Goal: Information Seeking & Learning: Learn about a topic

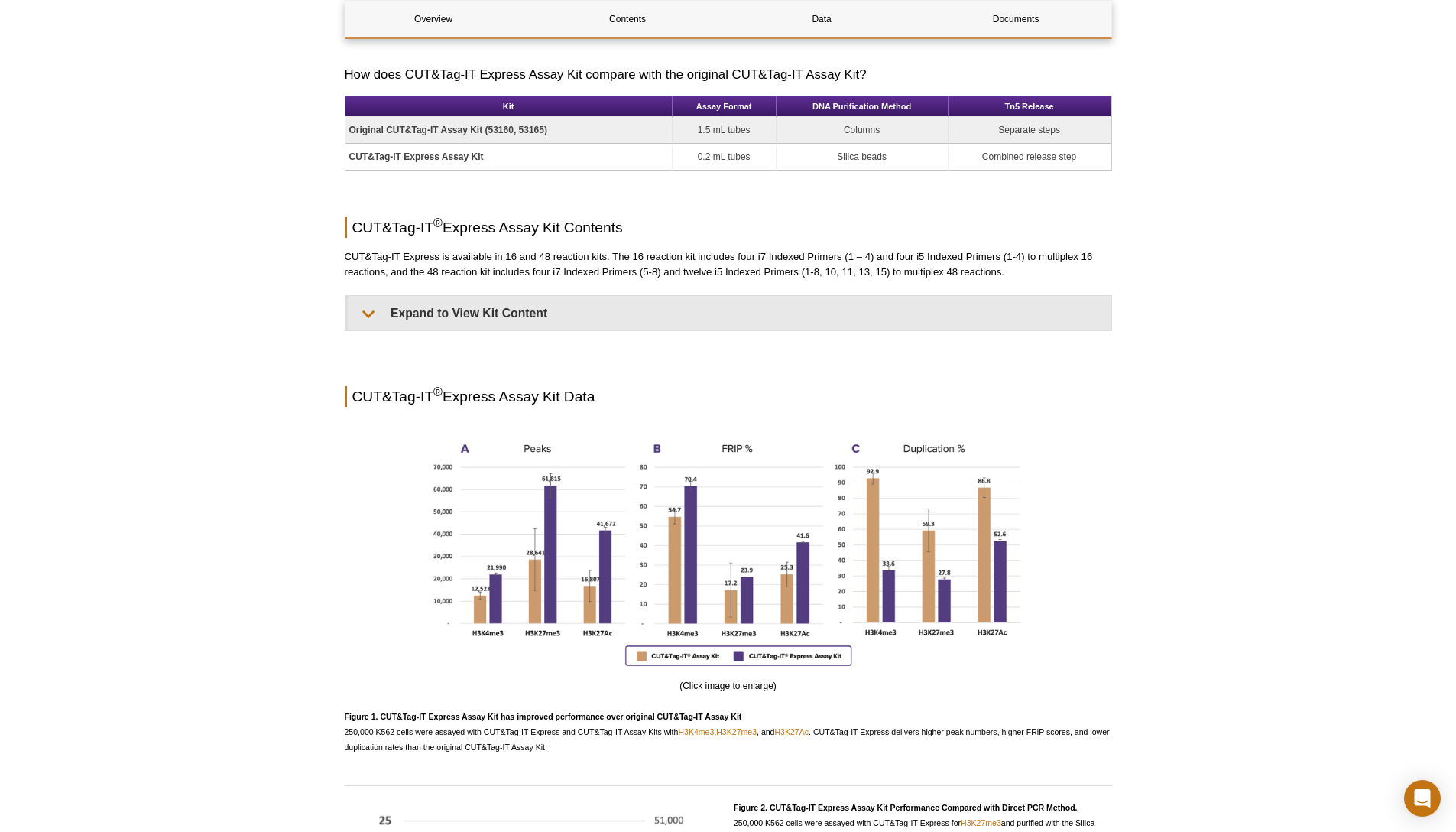
scroll to position [935, 0]
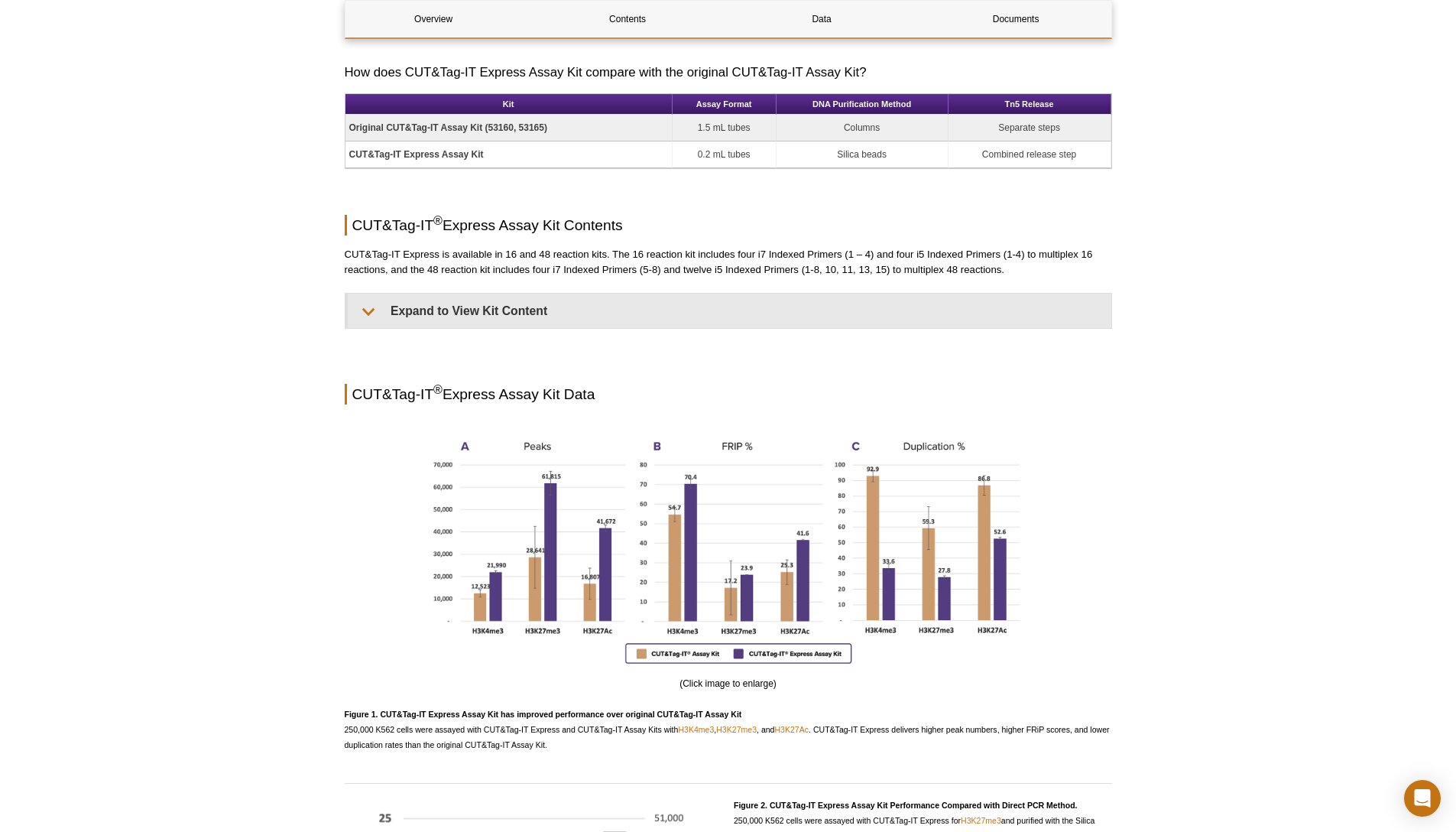
click at [1276, 442] on div "Active Motif Logo Enabling Epigenetics Research 0 Search Skip to content Active…" at bounding box center [728, 604] width 1456 height 3077
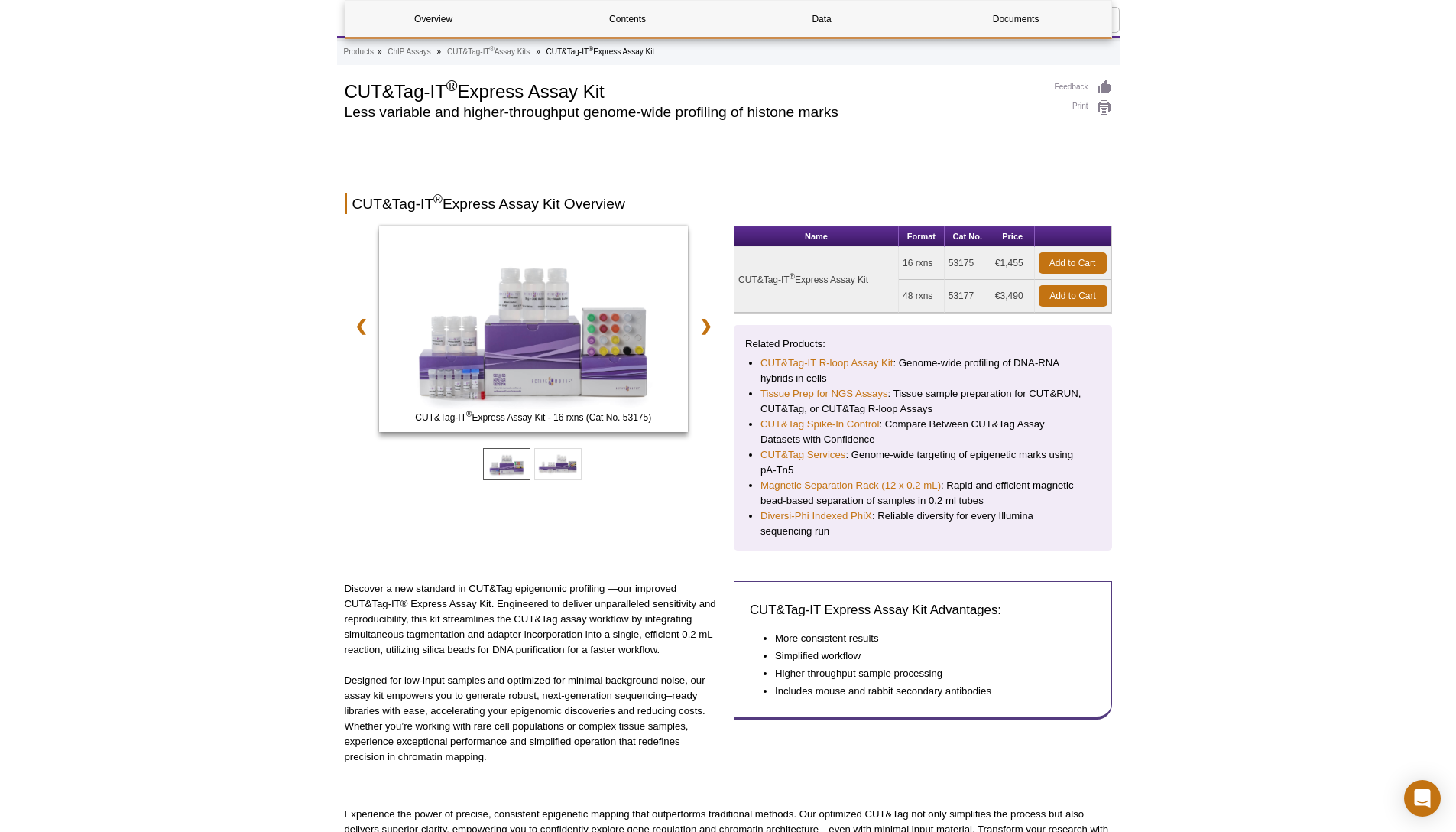
scroll to position [31, 0]
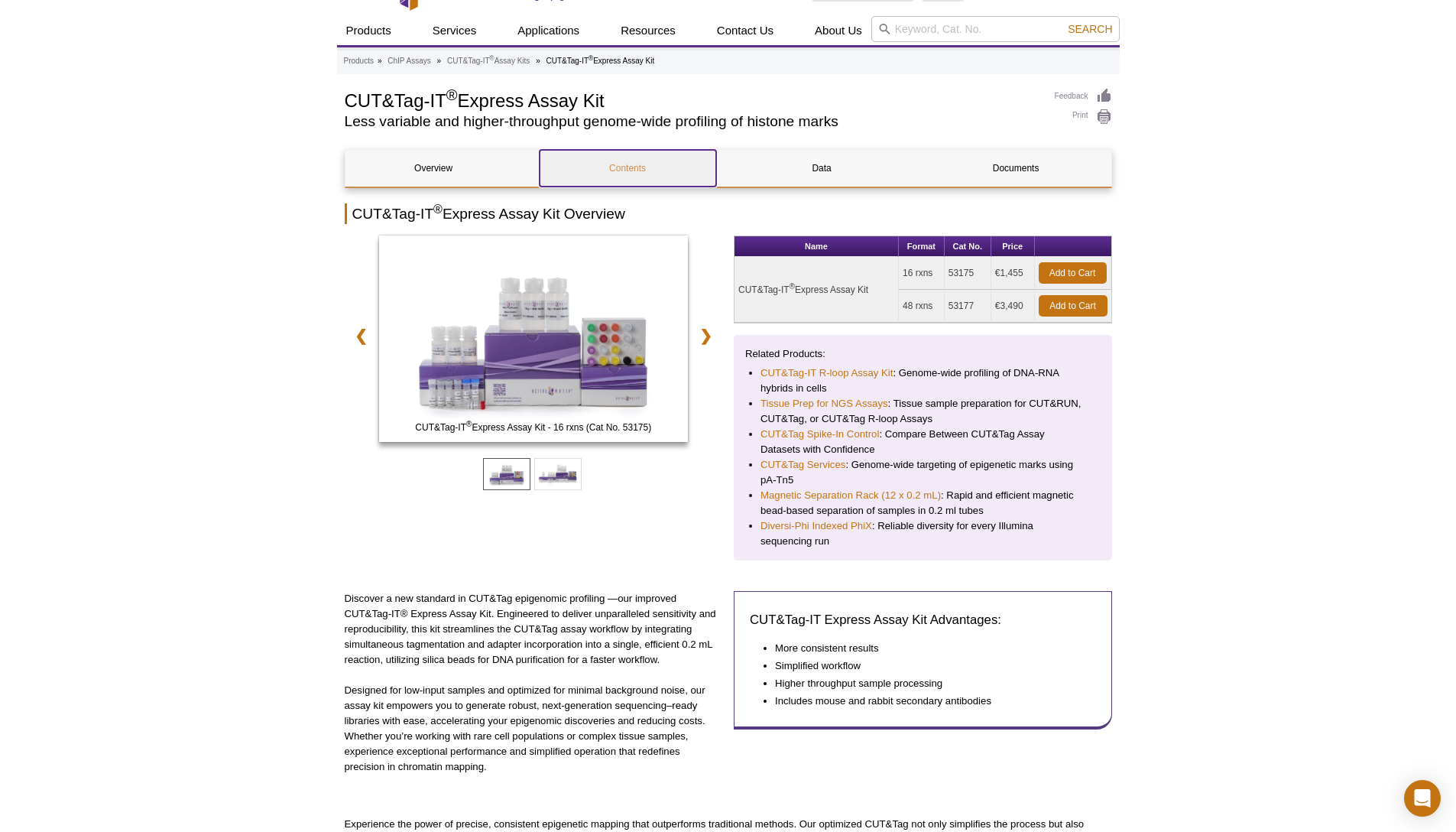
click at [646, 164] on link "Contents" at bounding box center [628, 167] width 177 height 37
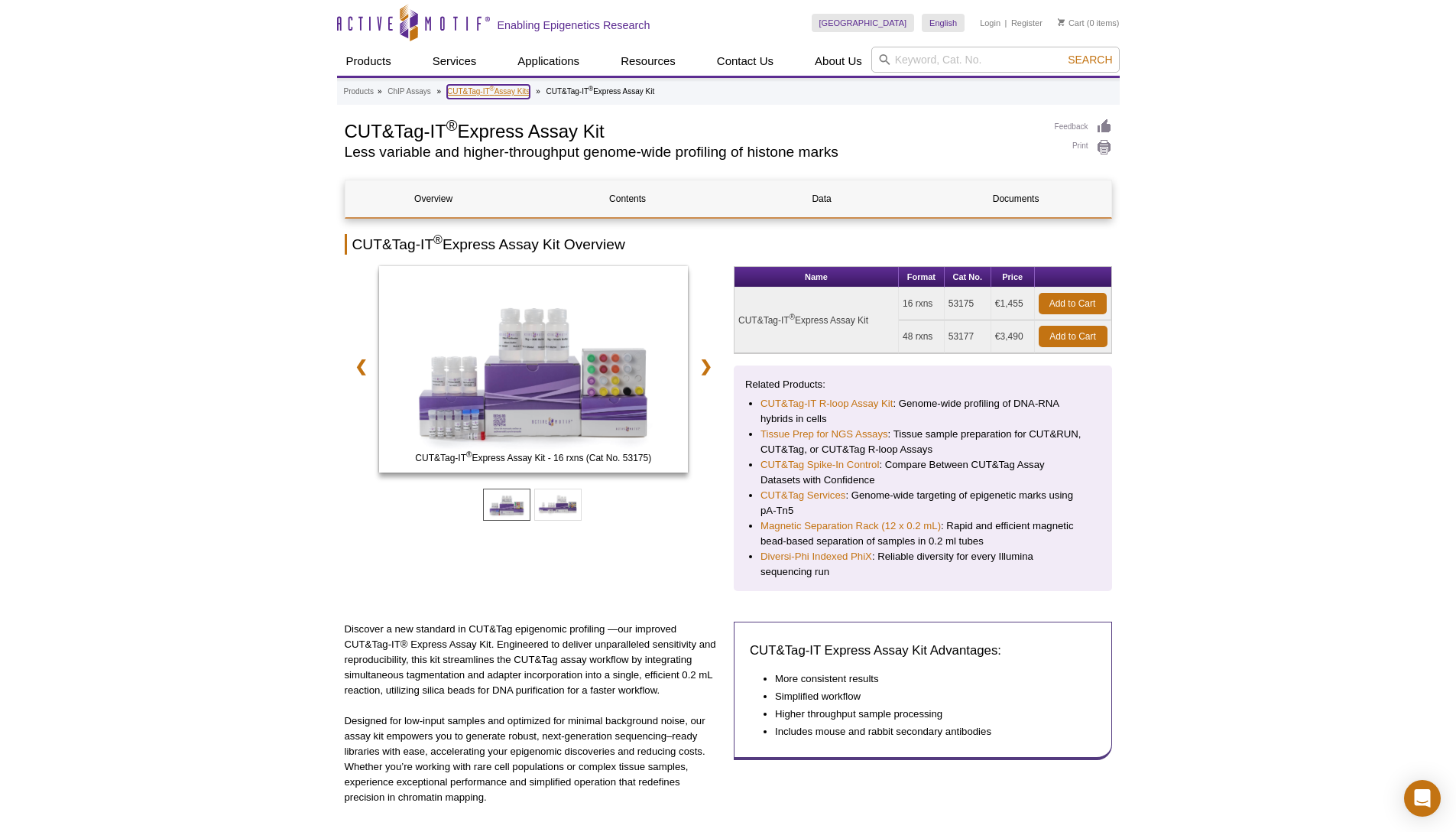
click at [482, 93] on link "CUT&Tag-IT ® Assay Kits" at bounding box center [488, 92] width 82 height 14
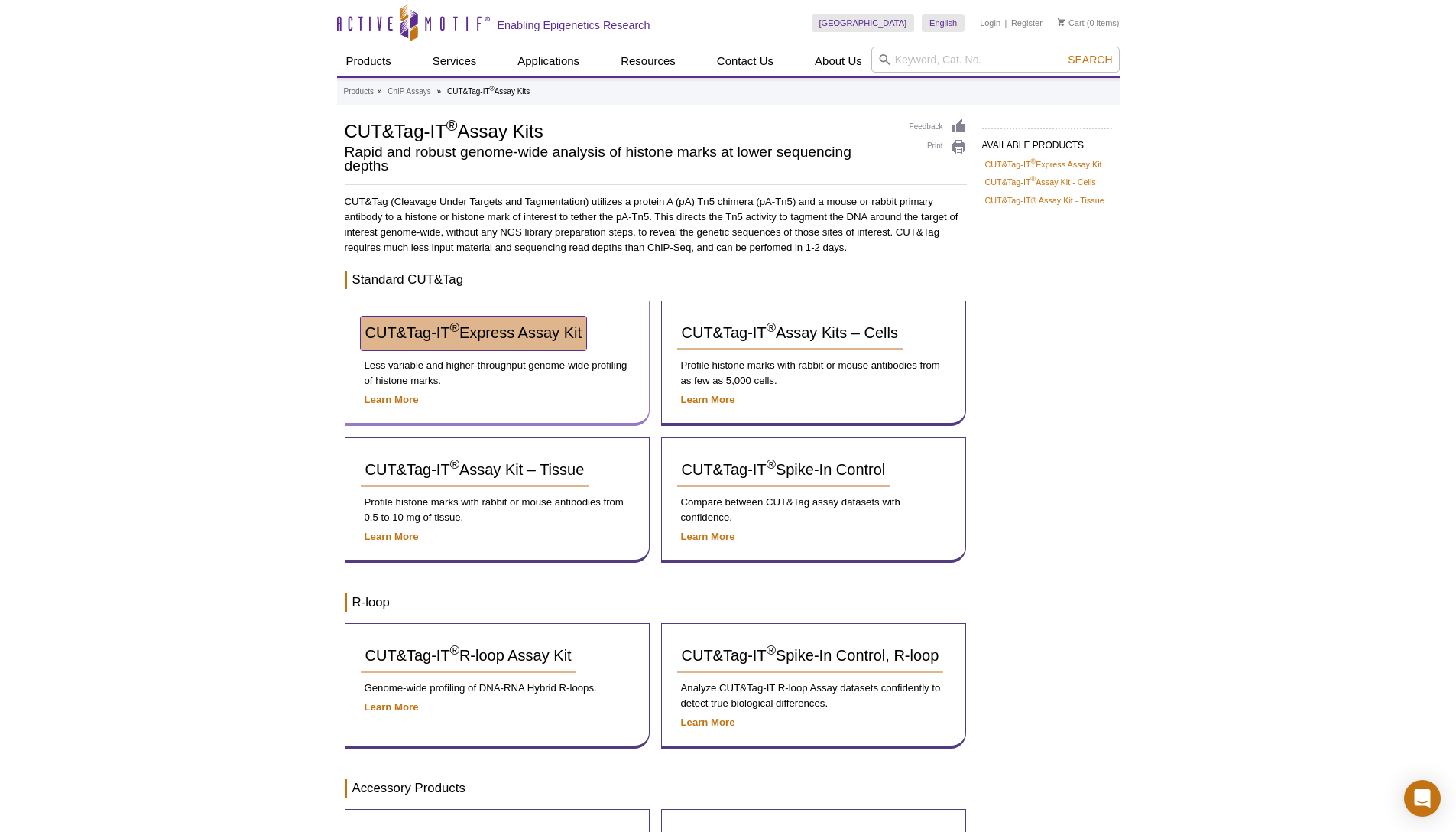
click at [517, 331] on span "CUT&Tag-IT ® Express Assay Kit" at bounding box center [474, 332] width 216 height 17
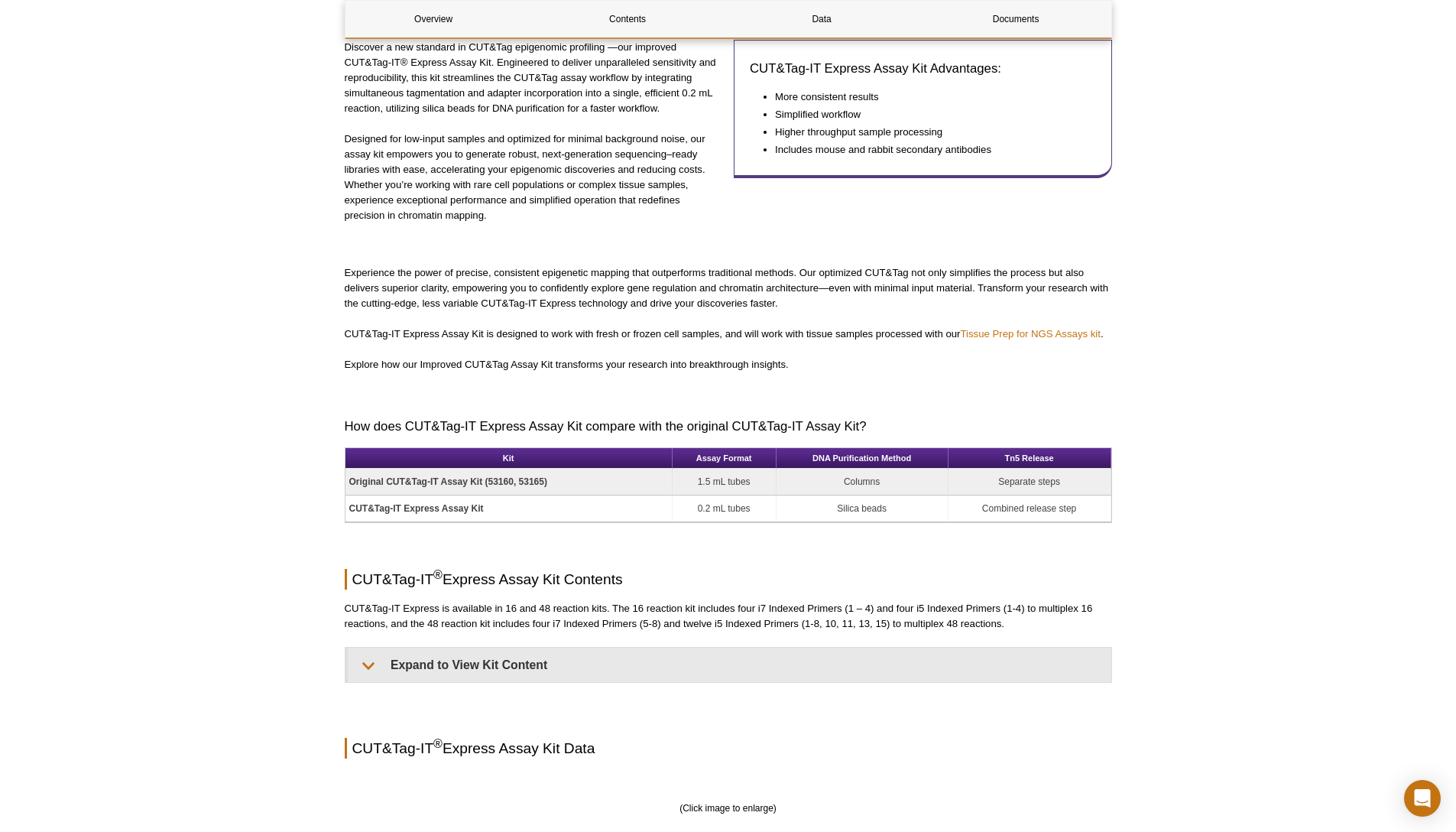
scroll to position [756, 0]
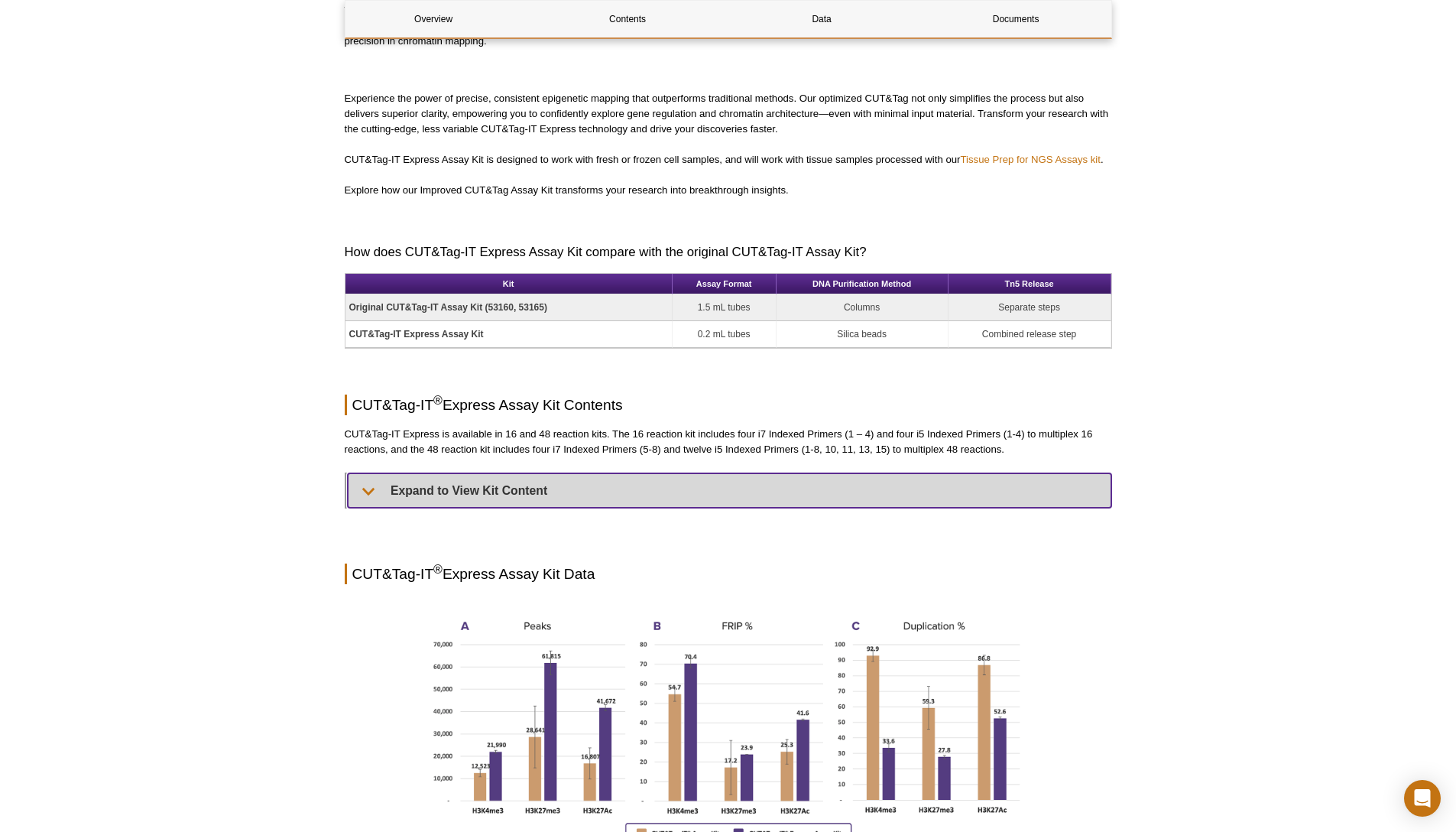
click at [457, 503] on summary "Expand to View Kit Content" at bounding box center [729, 490] width 763 height 34
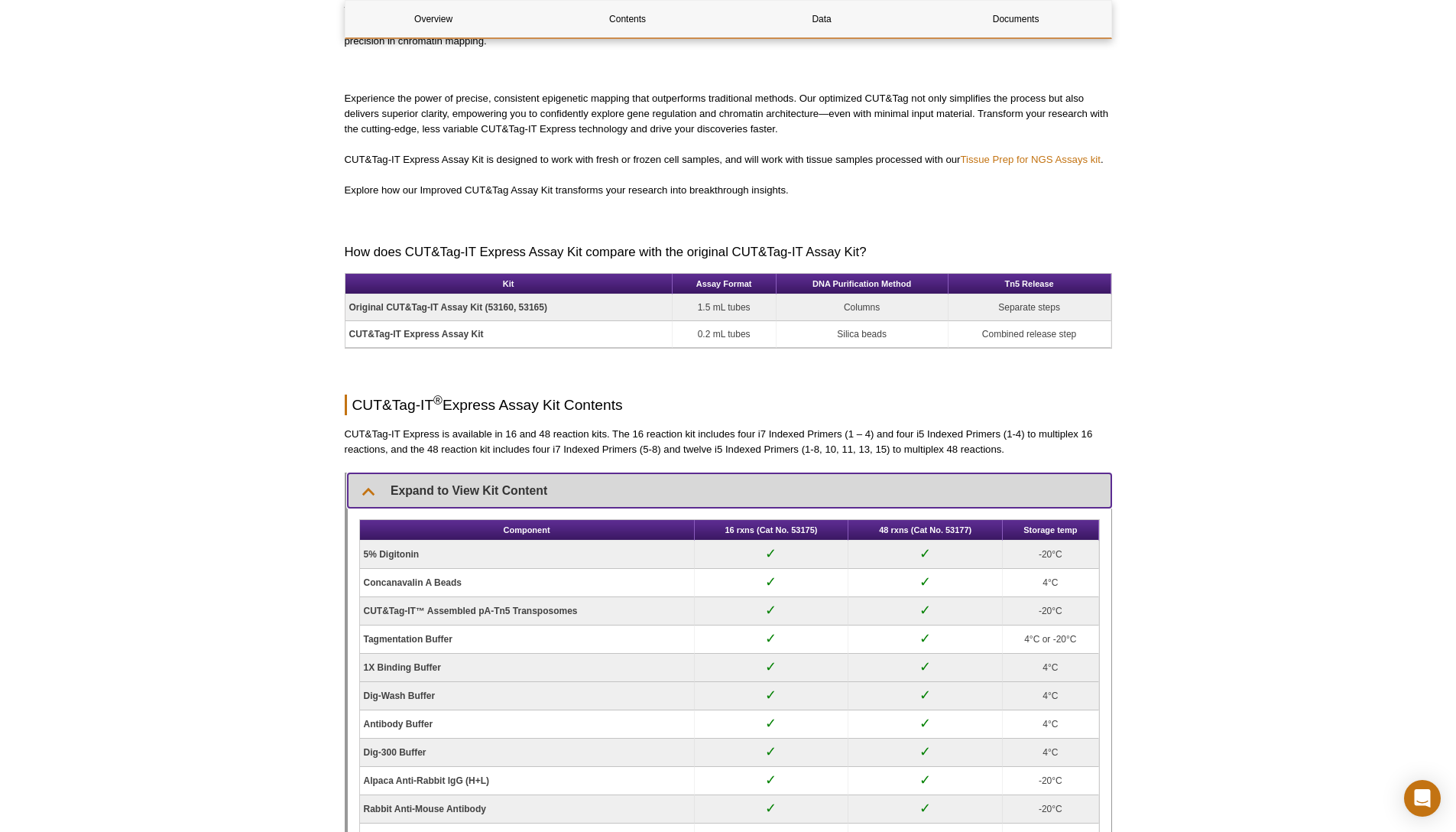
click at [457, 503] on summary "Expand to View Kit Content" at bounding box center [729, 490] width 763 height 34
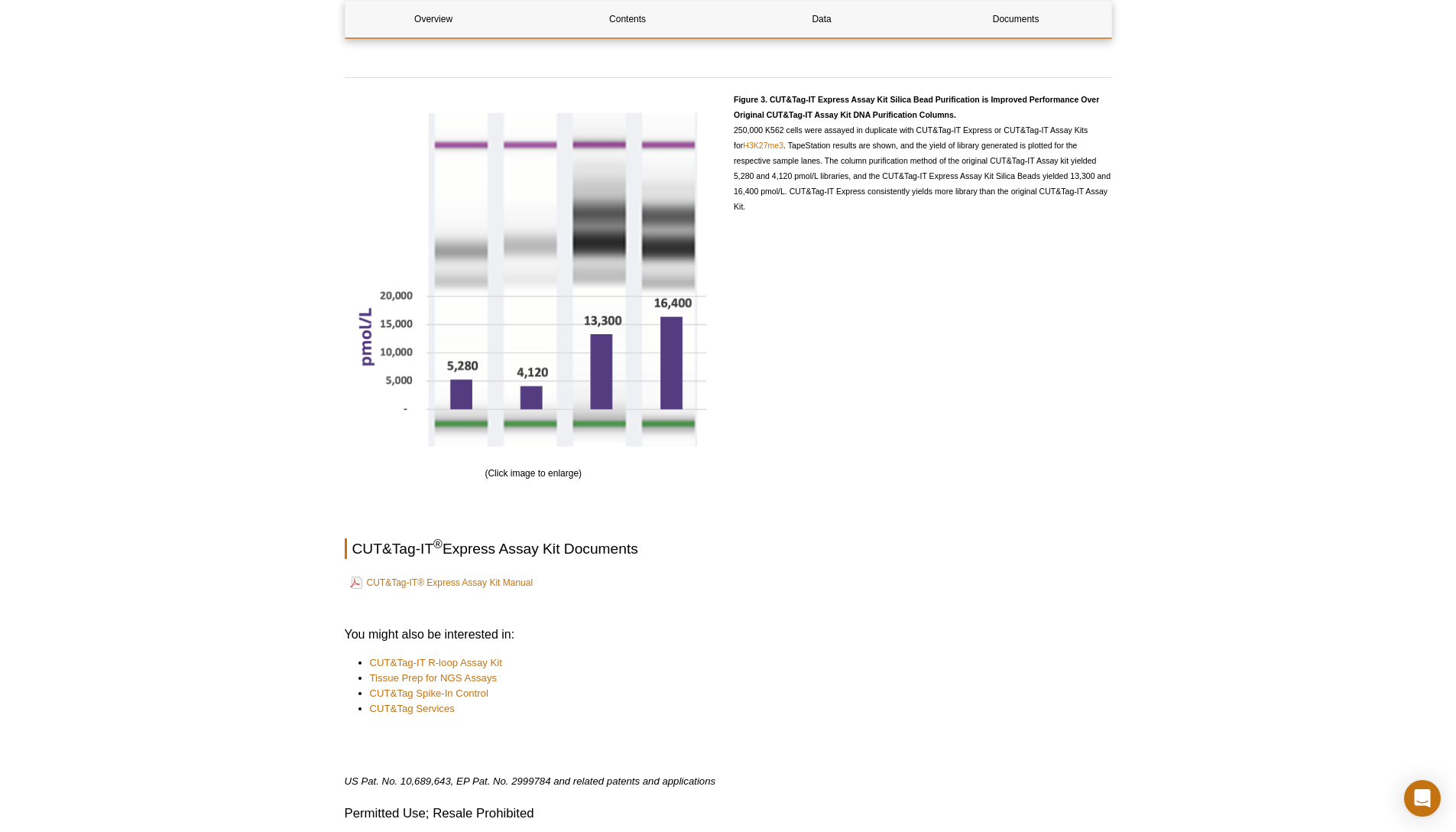
scroll to position [2246, 0]
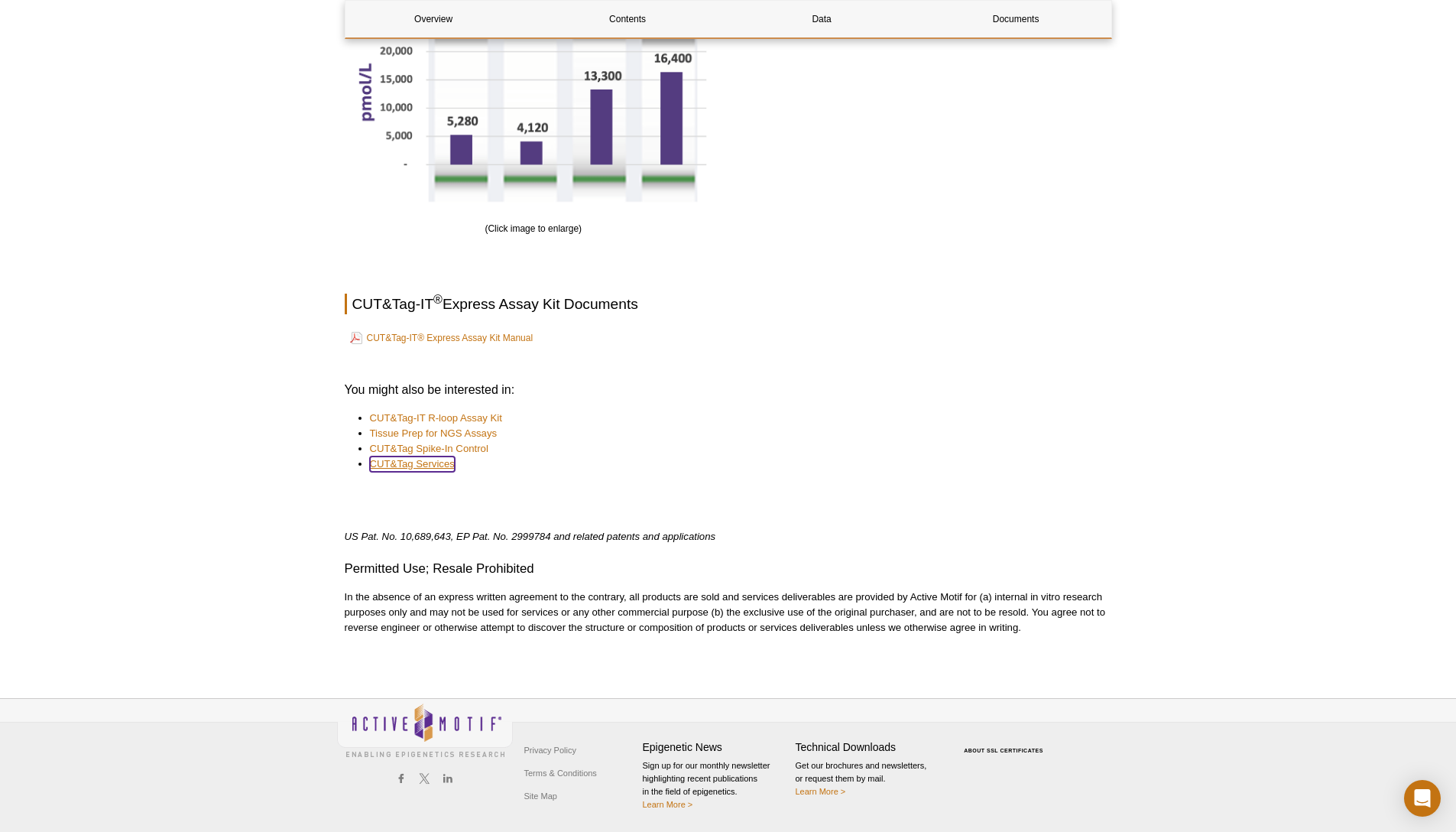
click at [442, 469] on link "CUT&Tag Services" at bounding box center [412, 465] width 85 height 15
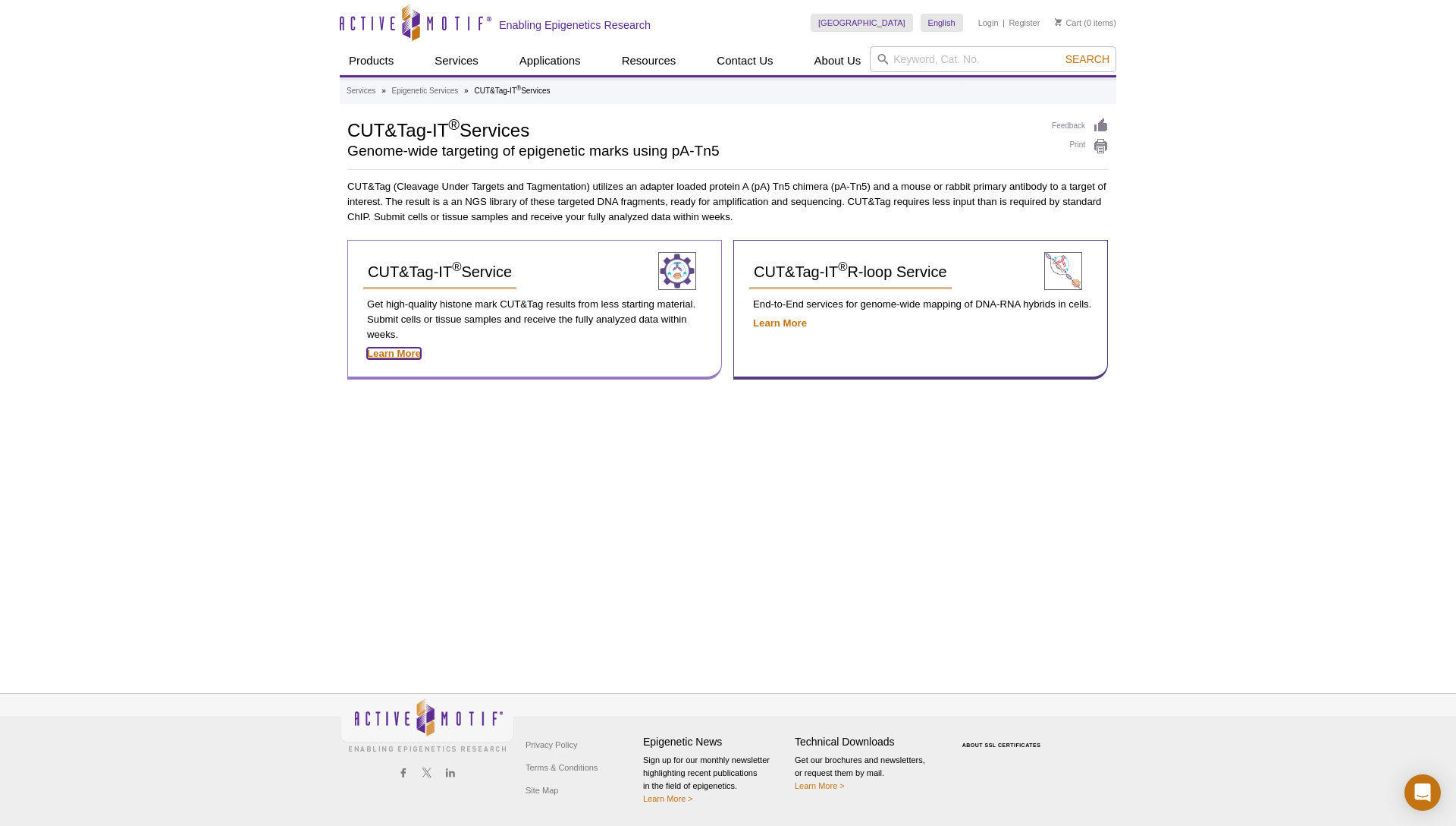
click at [391, 356] on strong "Learn More" at bounding box center [394, 353] width 54 height 11
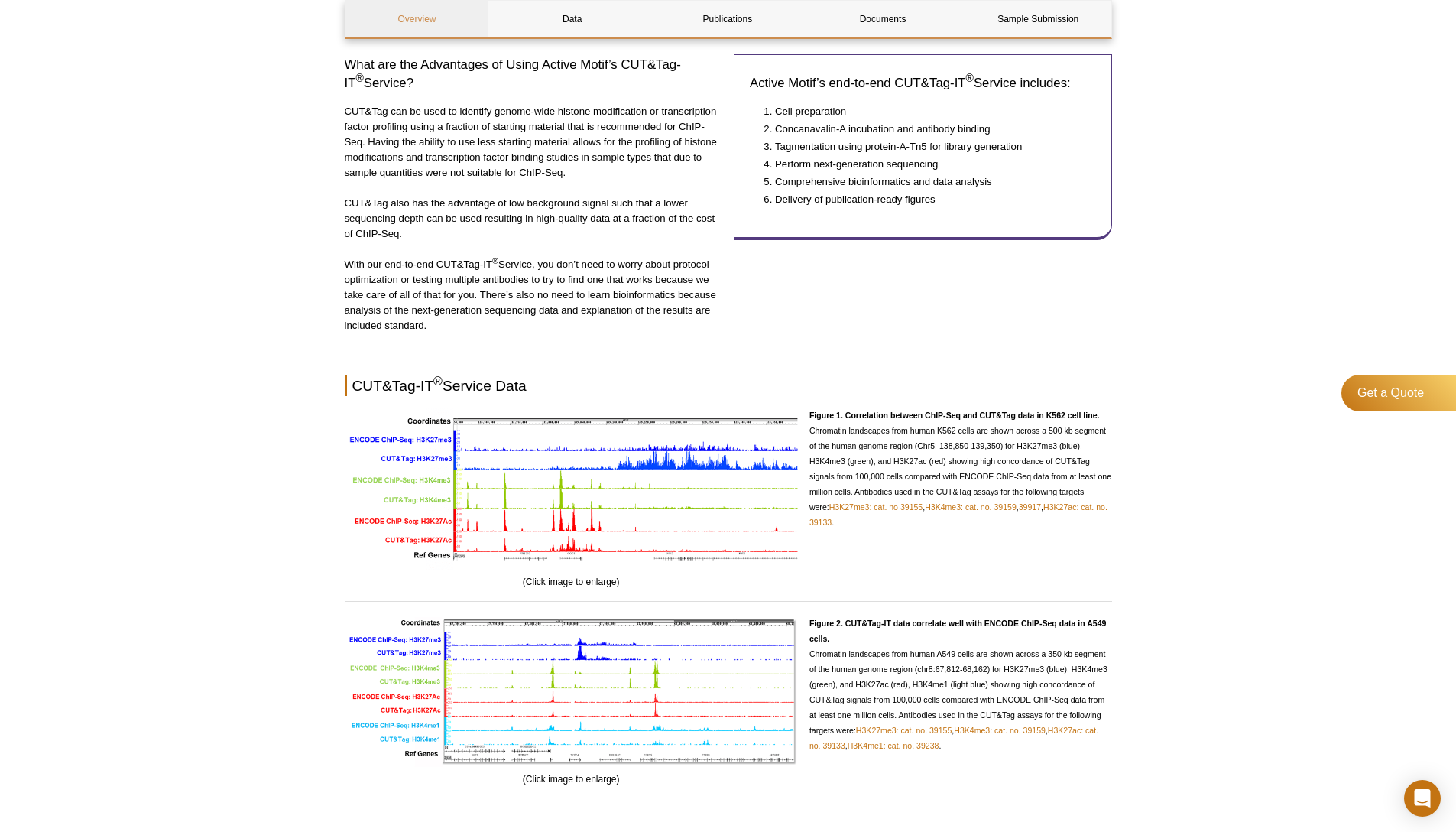
scroll to position [942, 0]
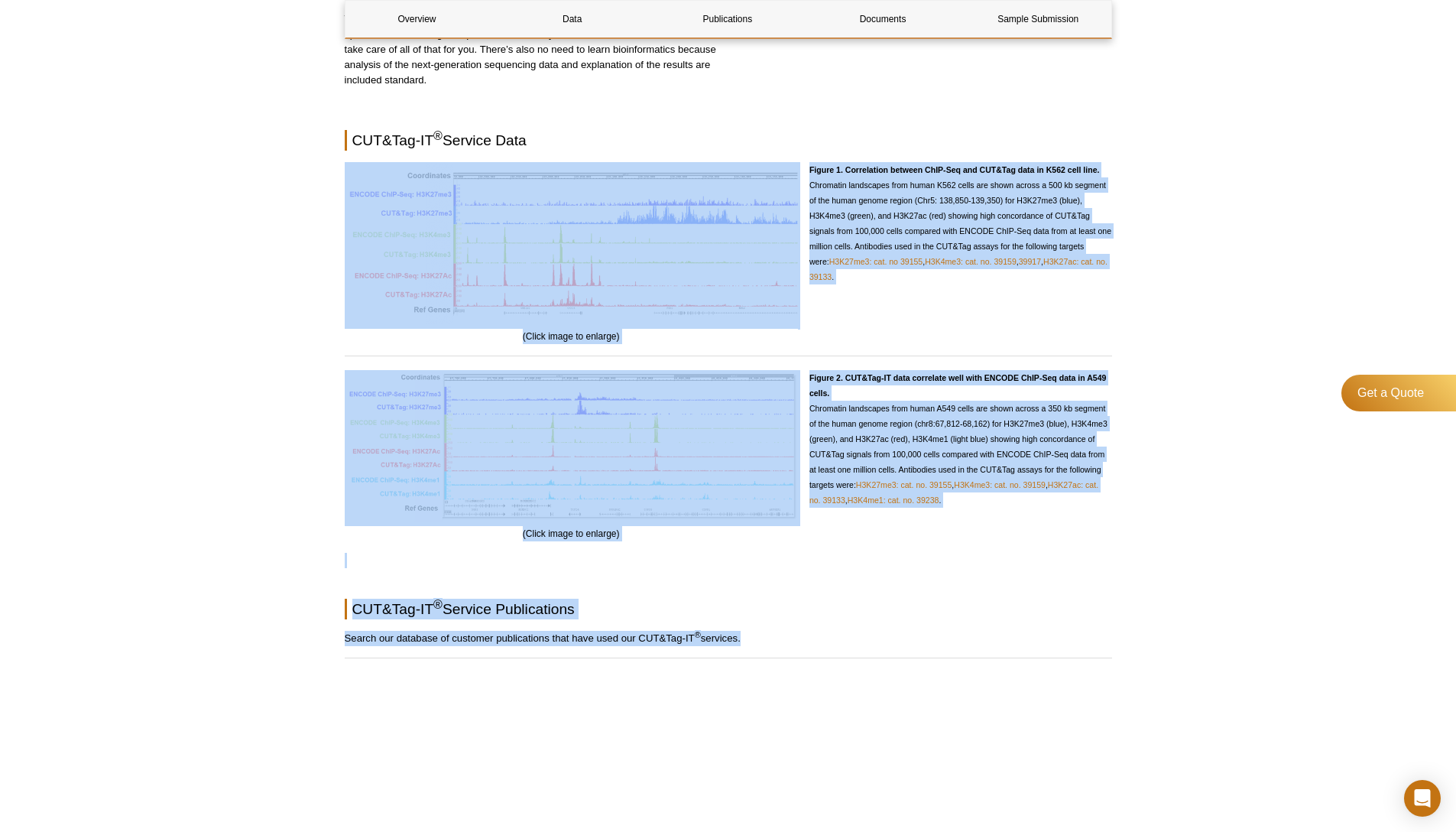
drag, startPoint x: 133, startPoint y: 831, endPoint x: 0, endPoint y: 831, distance: 133.0
click at [0, 831] on div "Active Motif Logo Enabling Epigenetics Research 0 Search Skip to content Active…" at bounding box center [728, 208] width 1456 height 2749
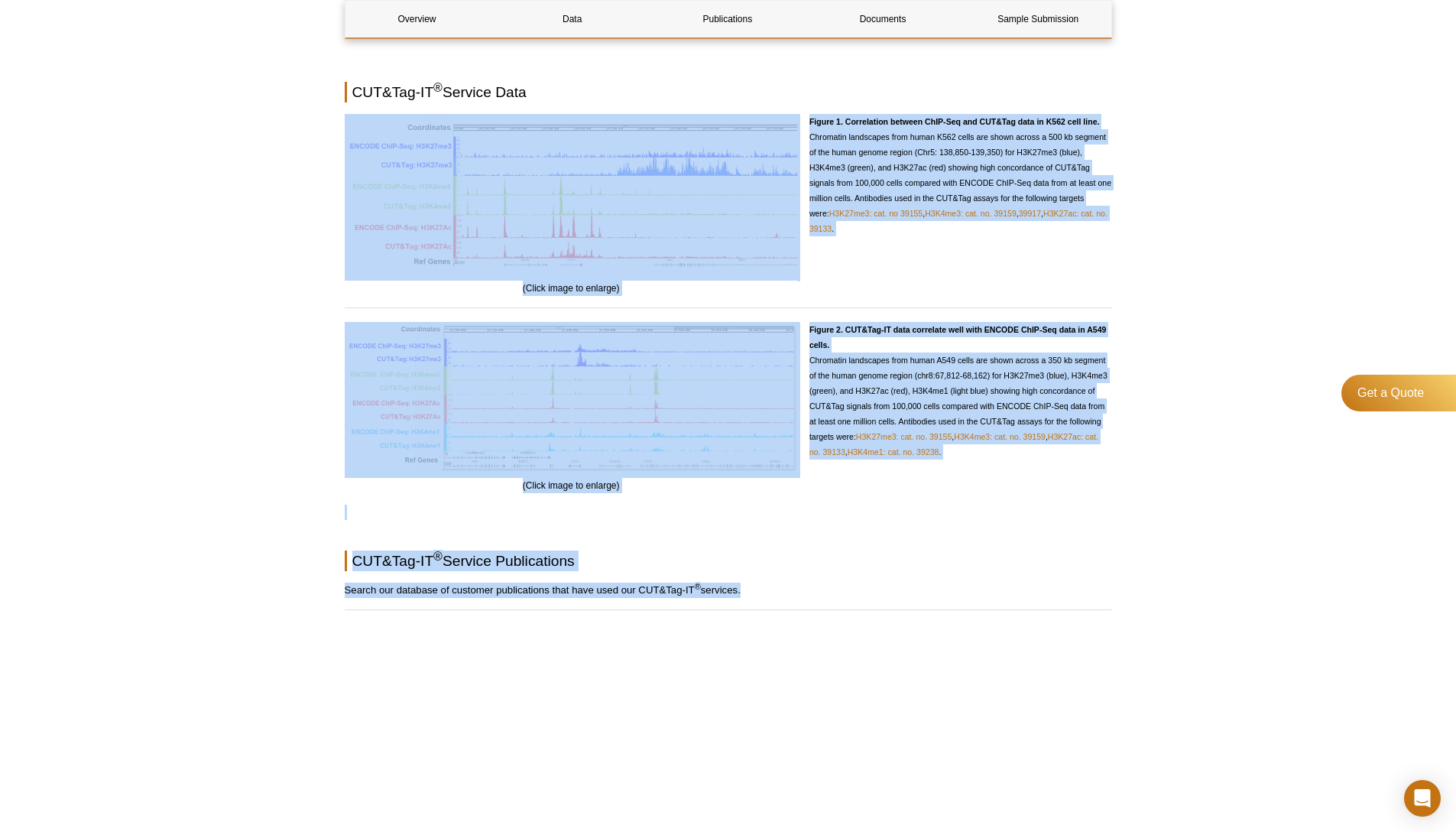
click at [6, 701] on div "Active Motif Logo Enabling Epigenetics Research 0 Search Skip to content Active…" at bounding box center [728, 160] width 1456 height 2749
